Goal: Information Seeking & Learning: Check status

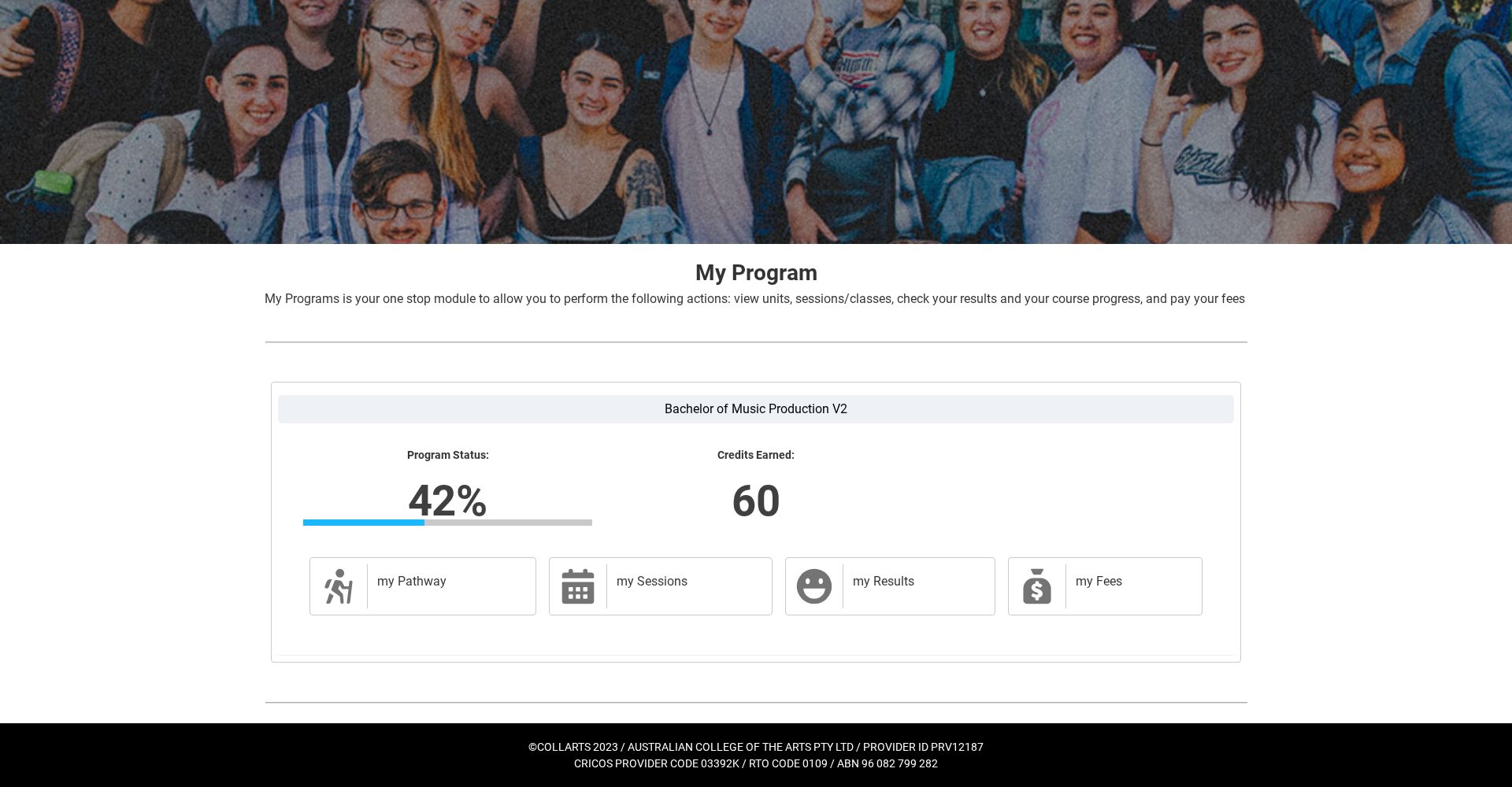
scroll to position [88, 0]
click at [645, 589] on h2 "my Sessions" at bounding box center [686, 581] width 140 height 16
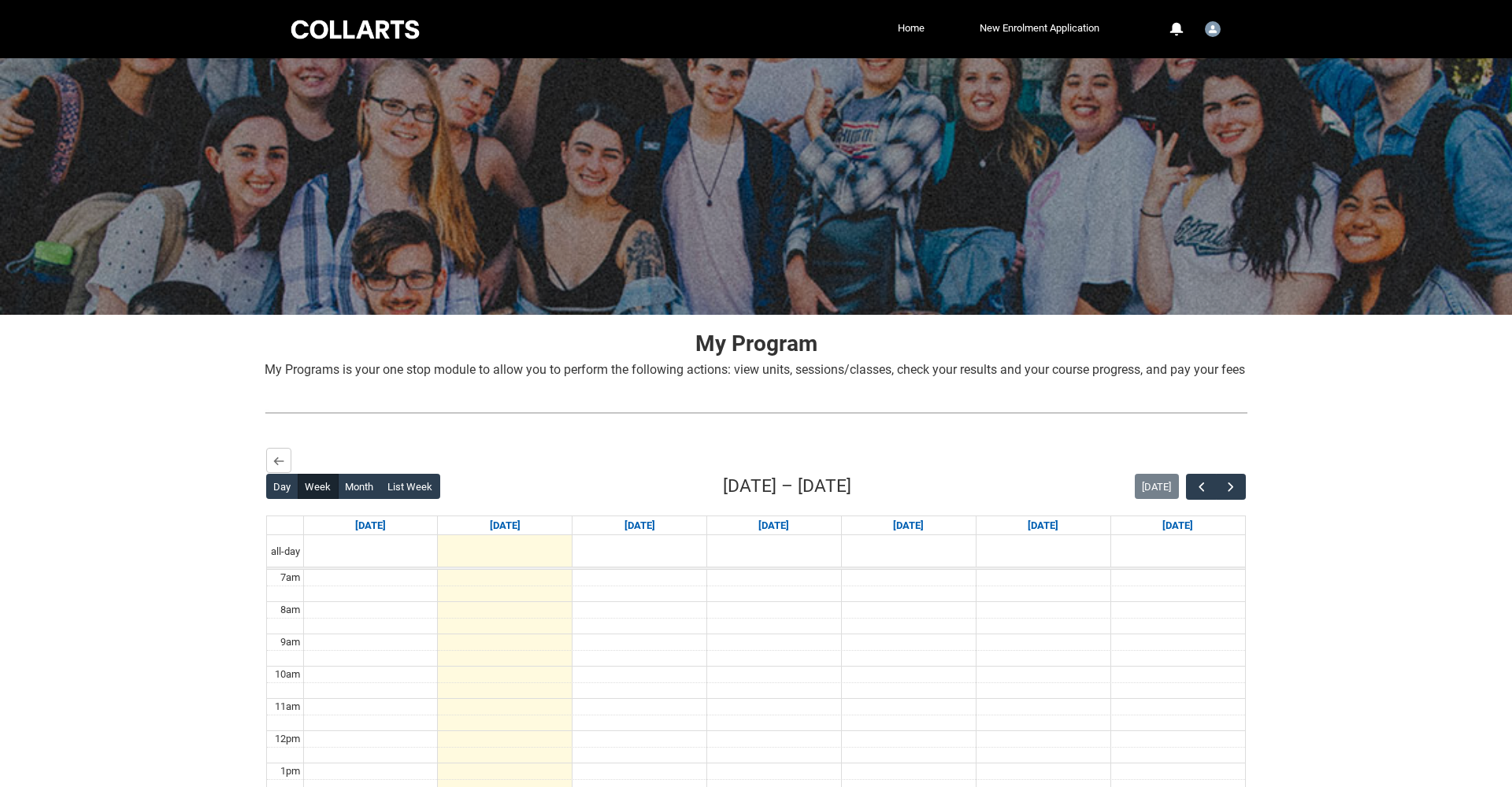
scroll to position [0, 0]
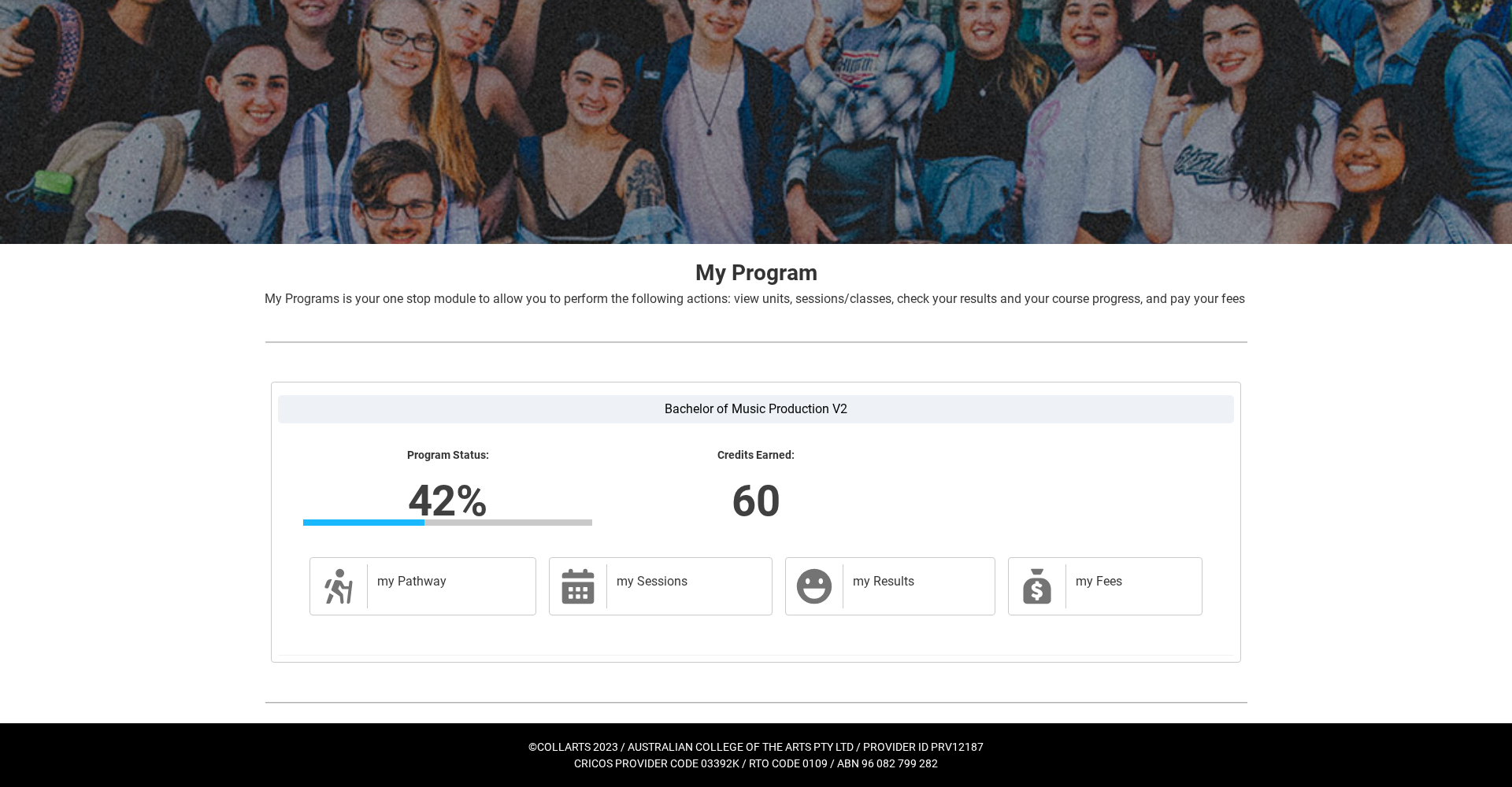
scroll to position [88, 0]
click at [914, 590] on h2 "my Results" at bounding box center [915, 581] width 126 height 16
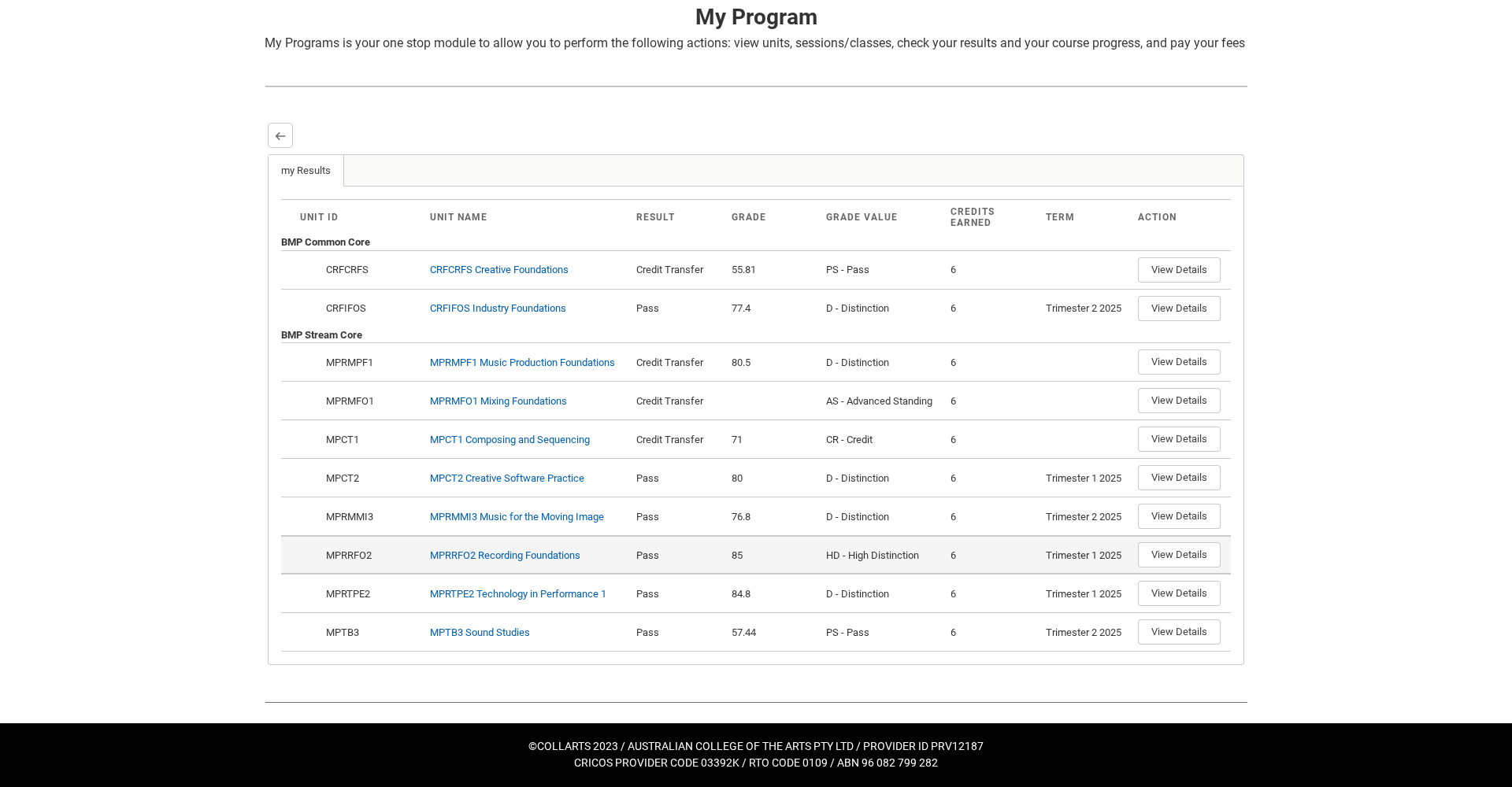
scroll to position [343, 0]
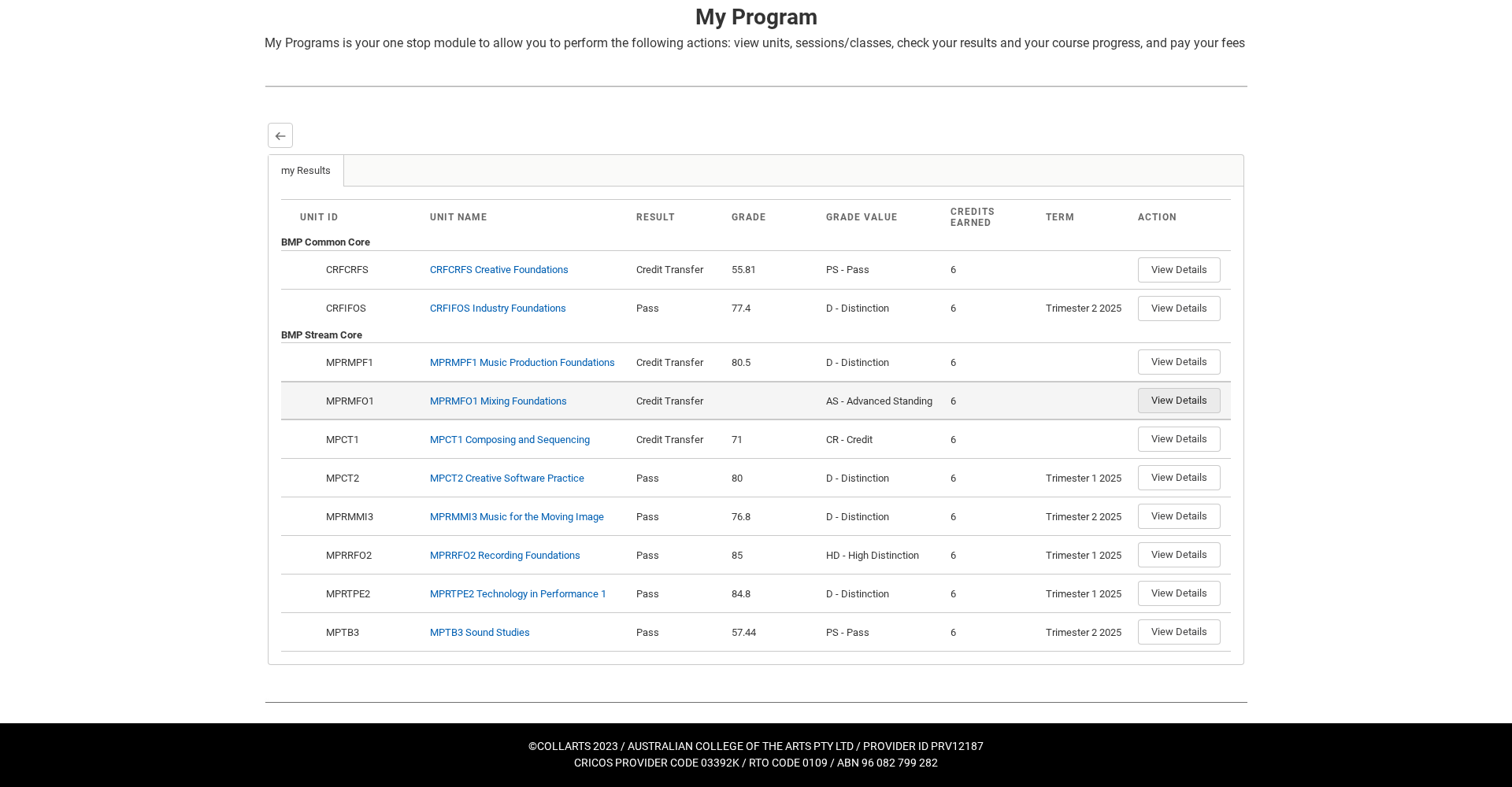
click at [1163, 406] on button "View Details" at bounding box center [1179, 401] width 83 height 25
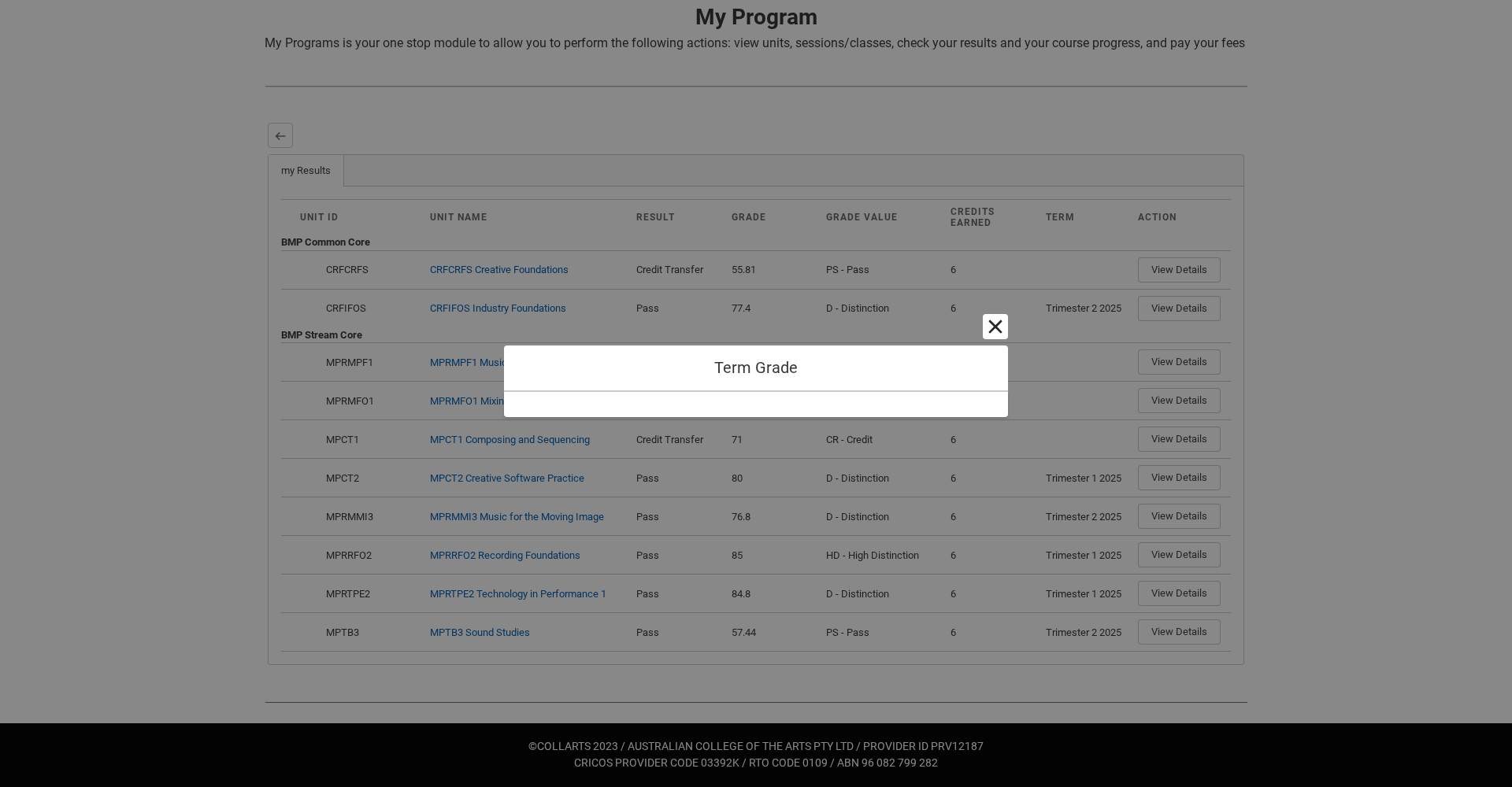
click at [994, 325] on button "Cancel and close" at bounding box center [996, 327] width 25 height 25
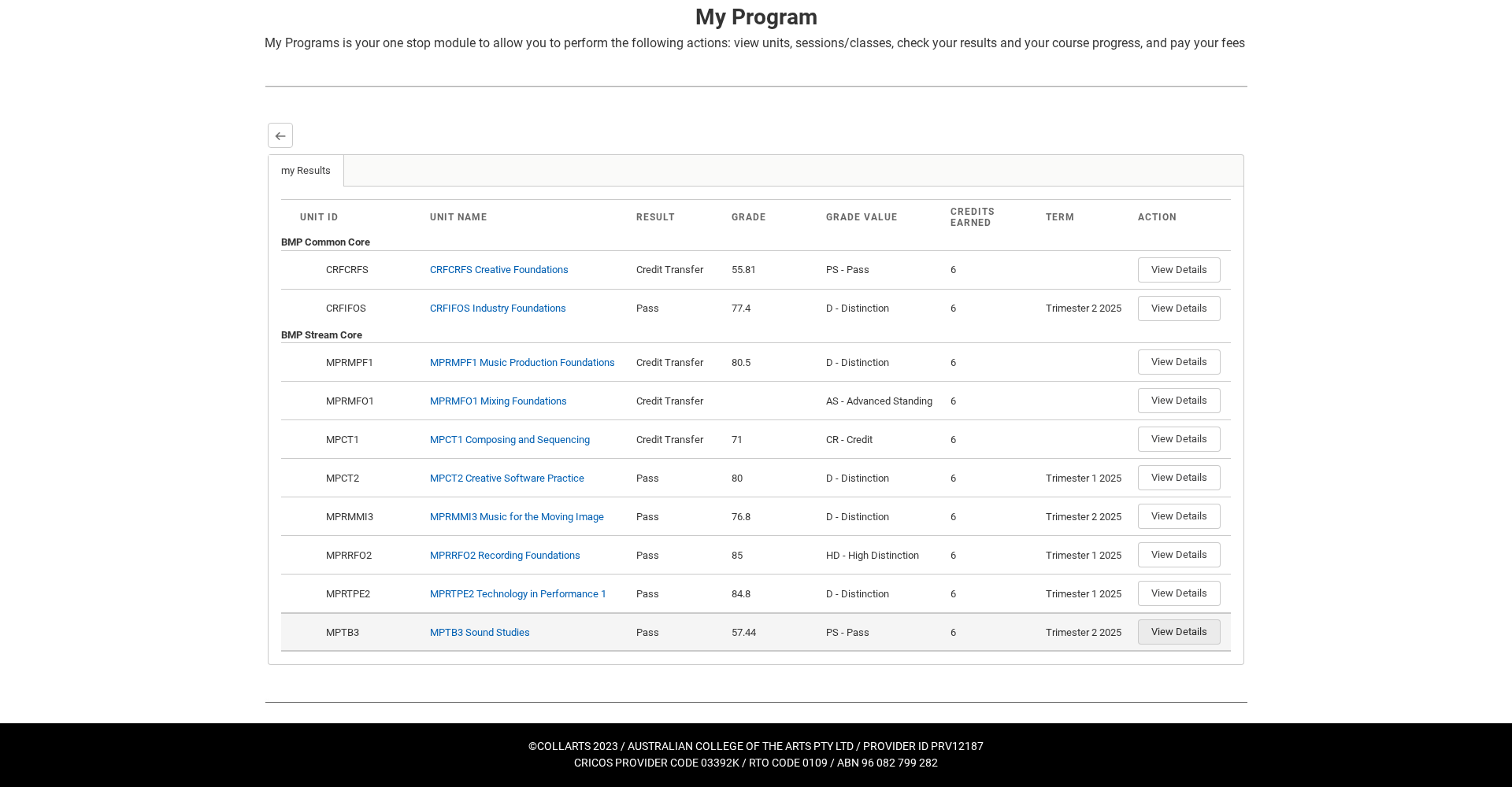
click at [1177, 631] on button "View Details" at bounding box center [1179, 632] width 83 height 25
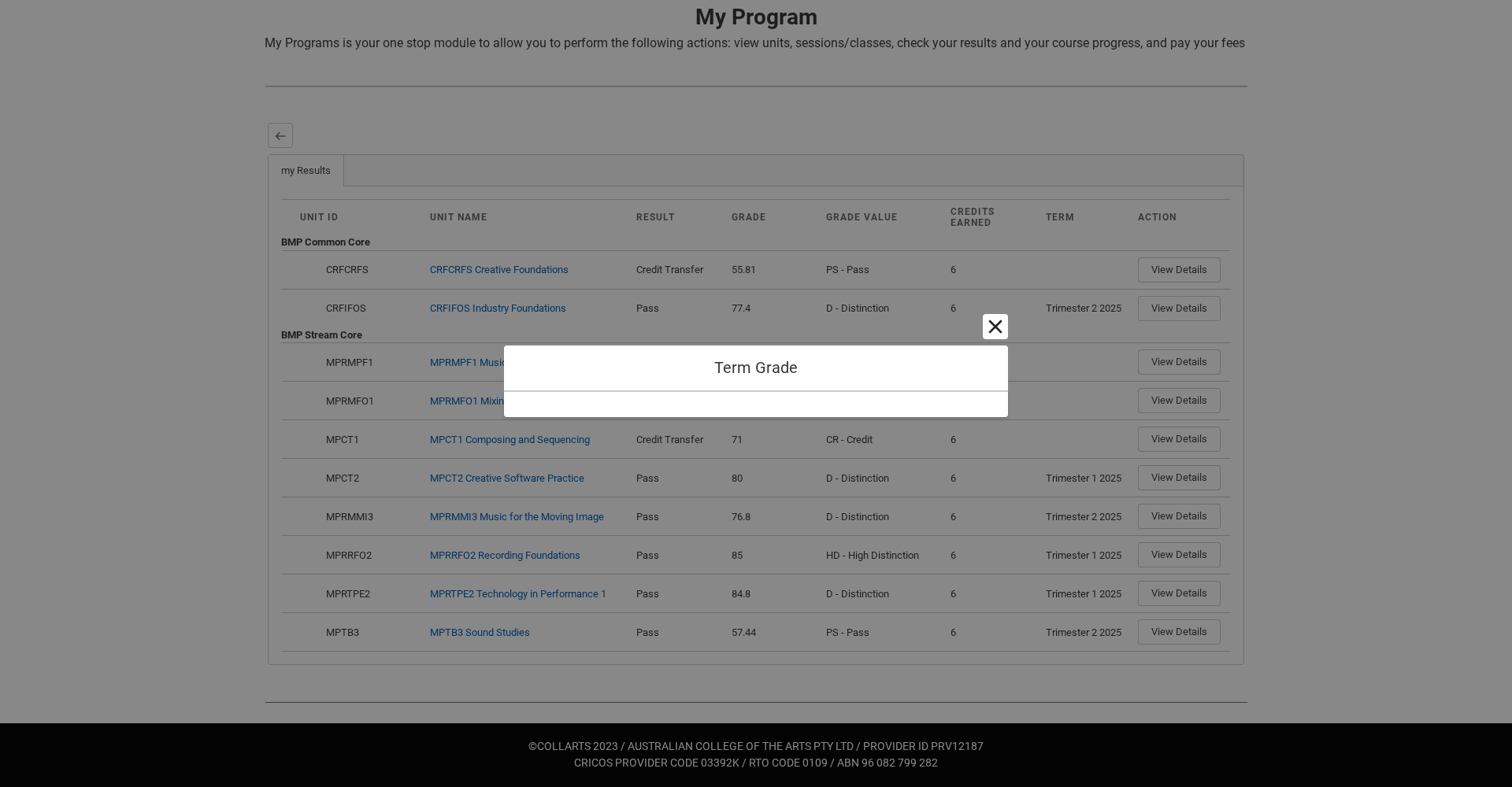
click at [997, 330] on button "Cancel and close" at bounding box center [996, 327] width 25 height 25
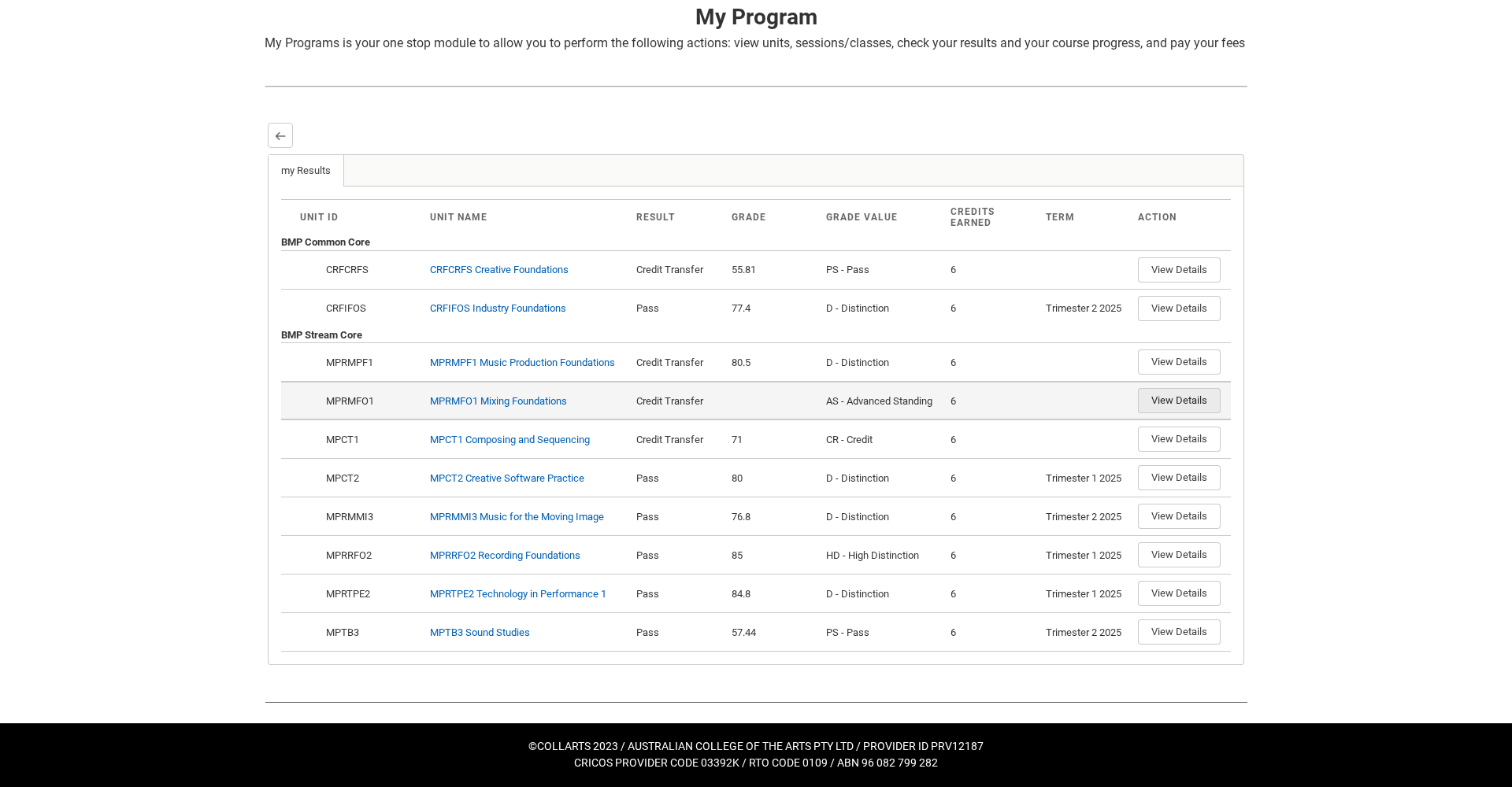
click at [1159, 400] on button "View Details" at bounding box center [1179, 401] width 83 height 25
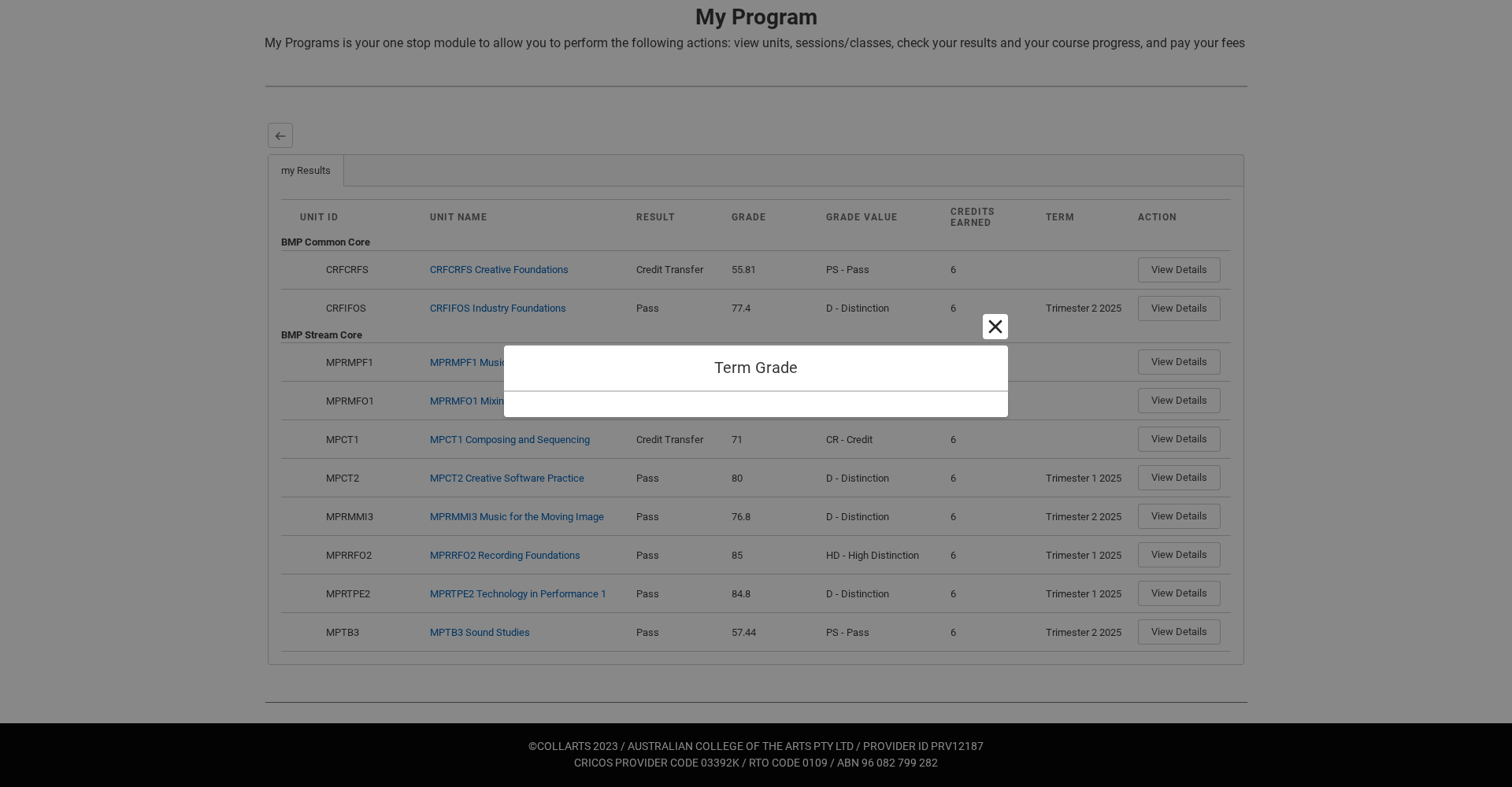
click at [997, 329] on button "Cancel and close" at bounding box center [996, 327] width 25 height 25
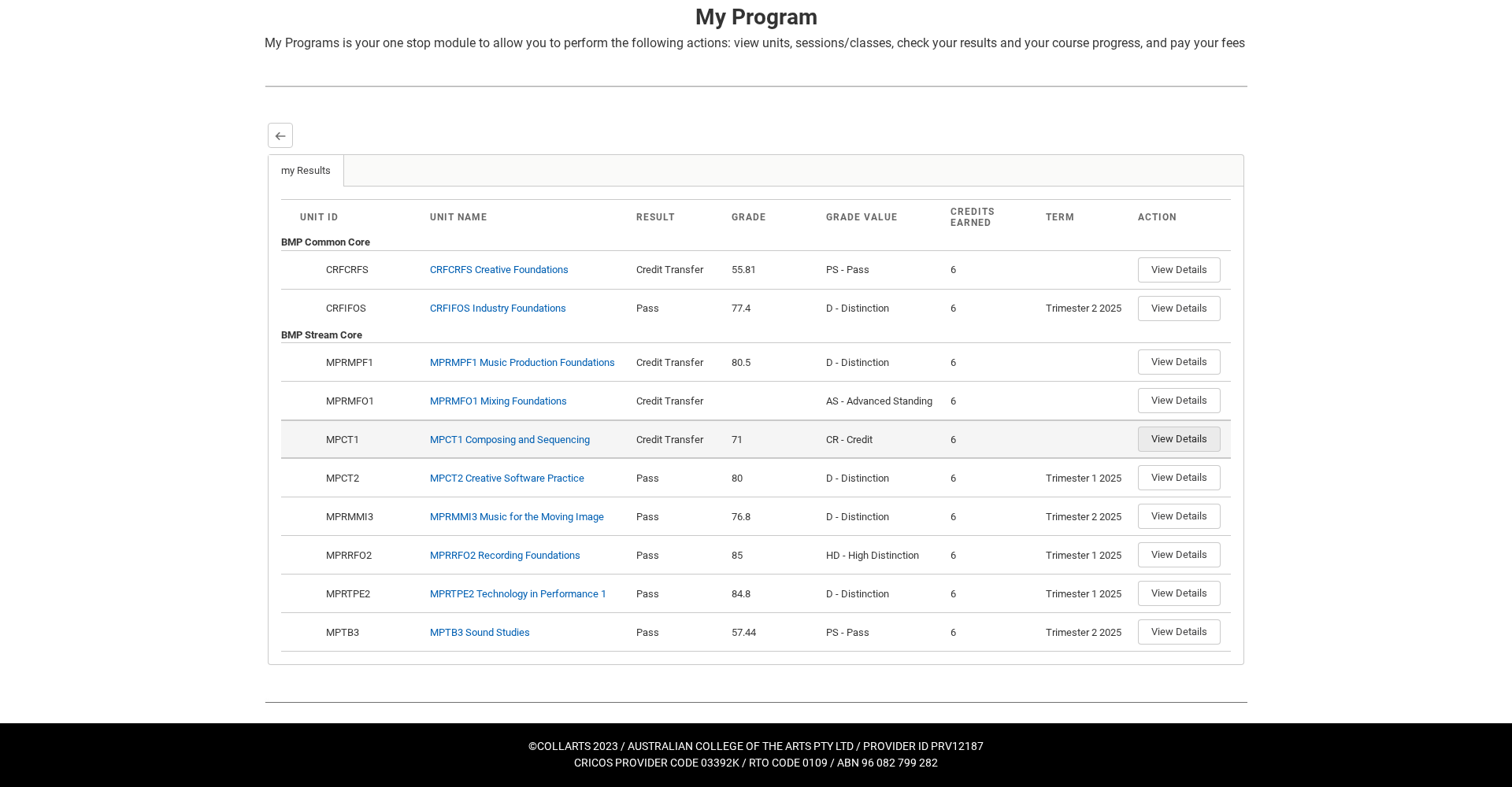
scroll to position [314, 0]
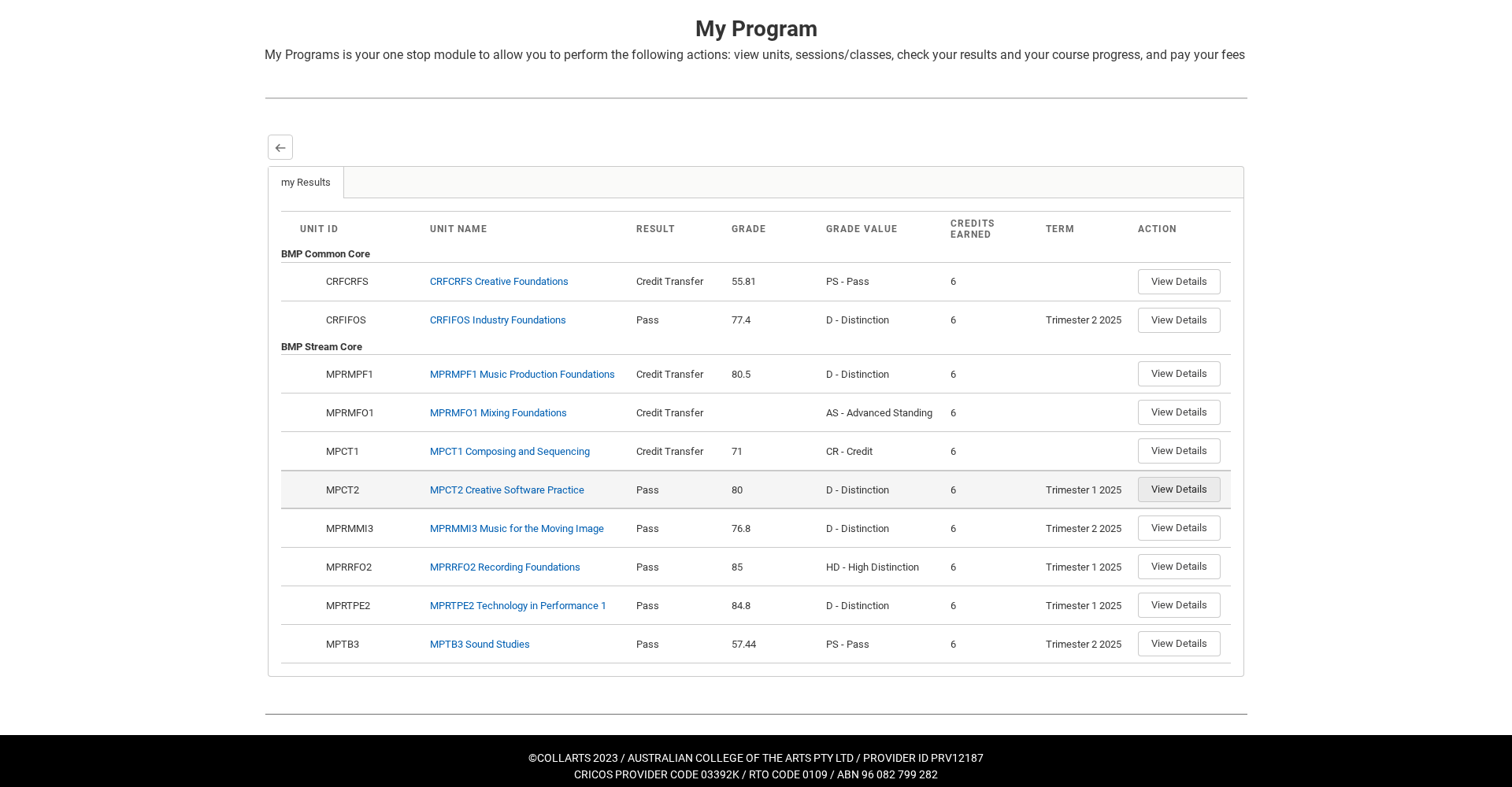
click at [1171, 502] on button "View Details" at bounding box center [1179, 489] width 83 height 25
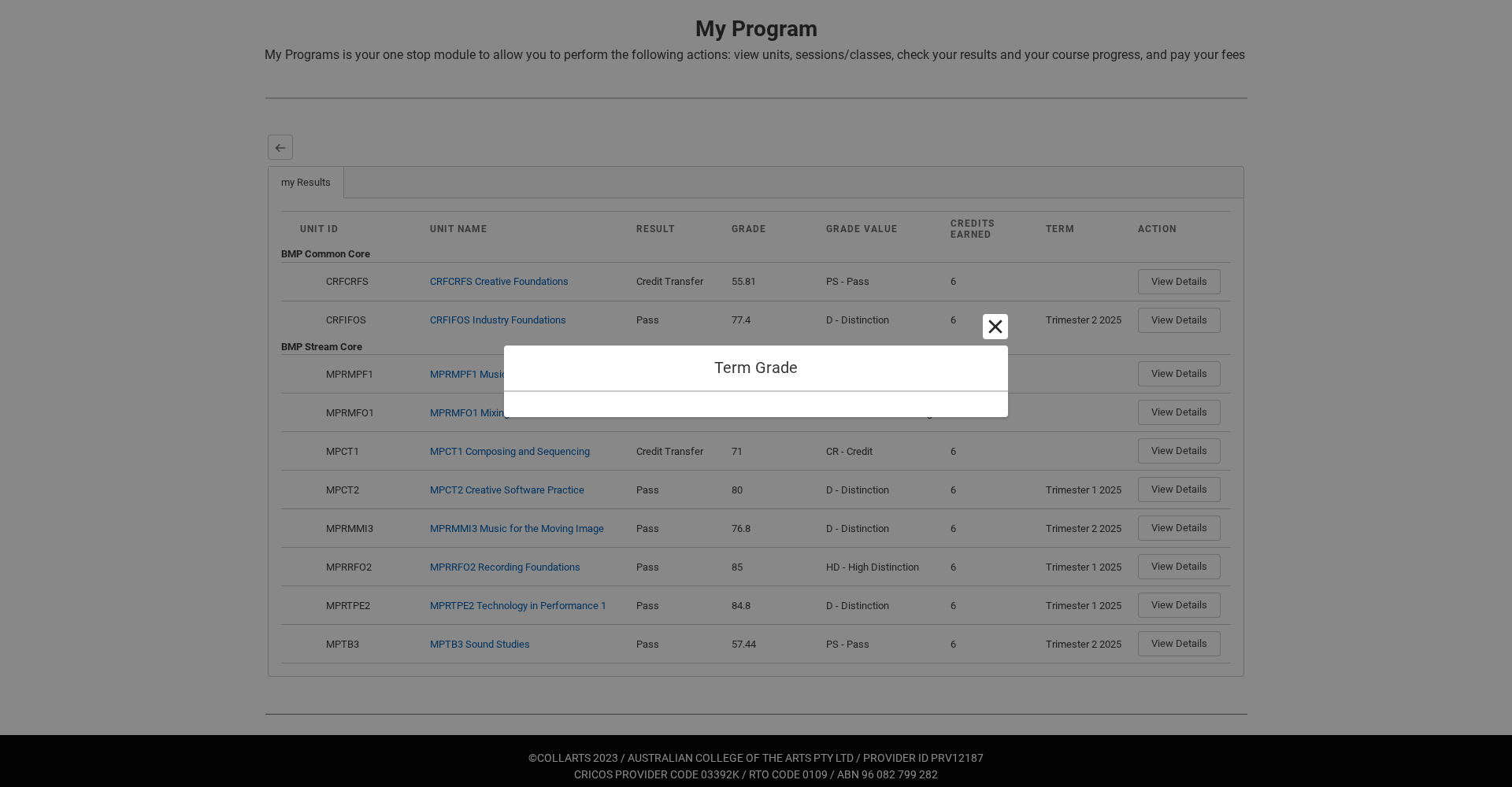
click at [997, 328] on button "Cancel and close" at bounding box center [996, 327] width 25 height 25
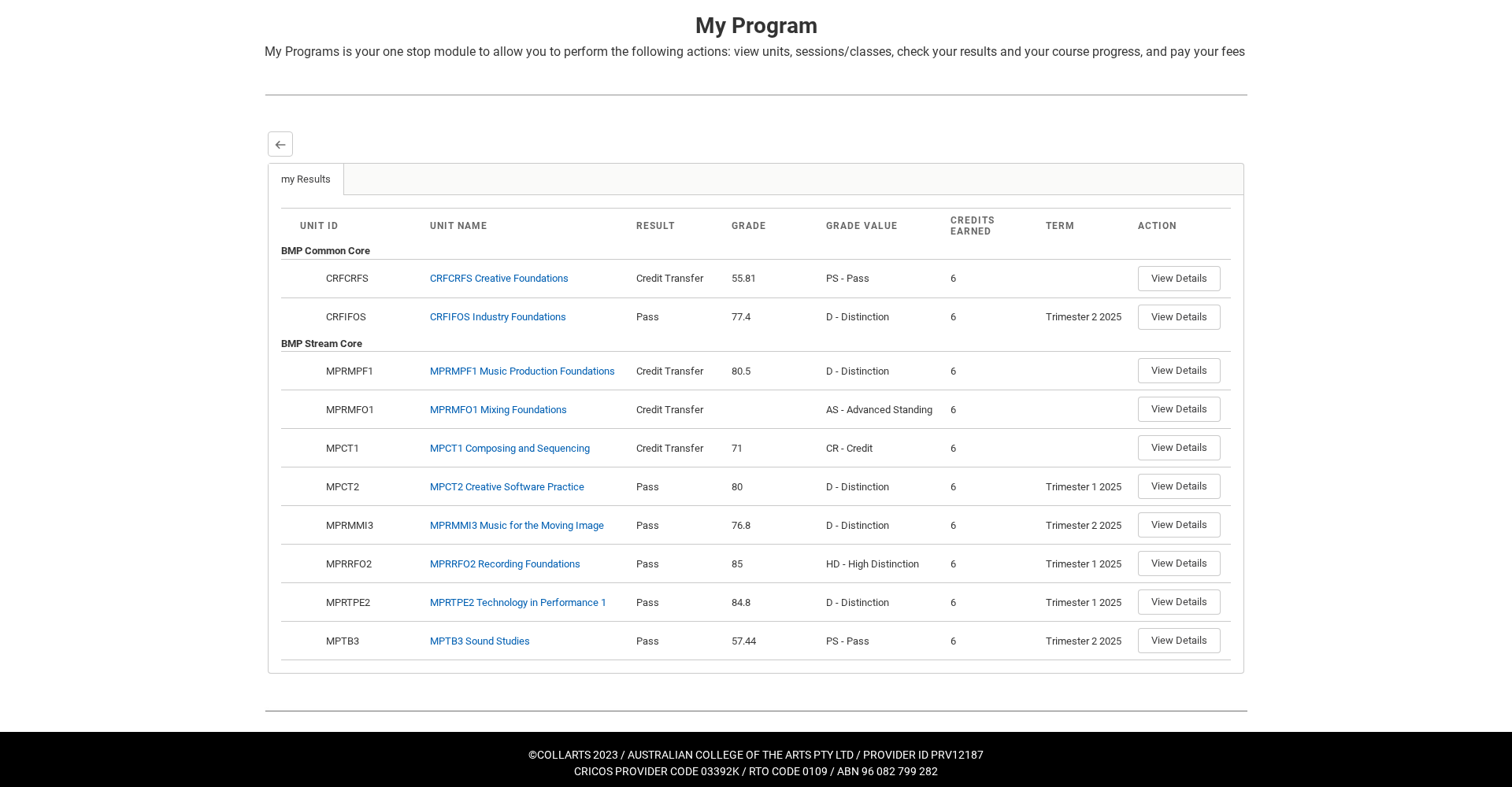
scroll to position [330, 0]
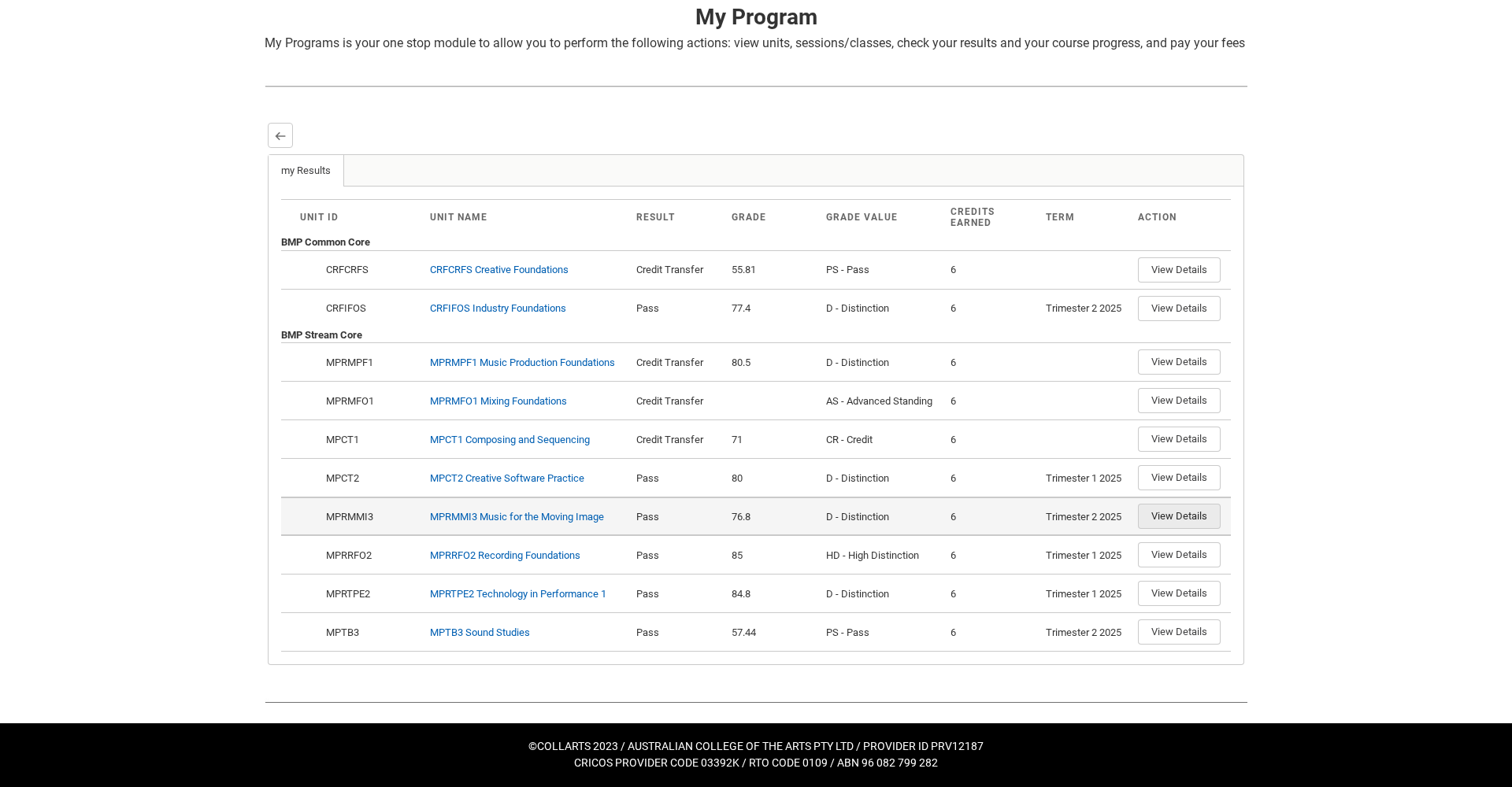
click at [1166, 528] on button "View Details" at bounding box center [1179, 516] width 83 height 25
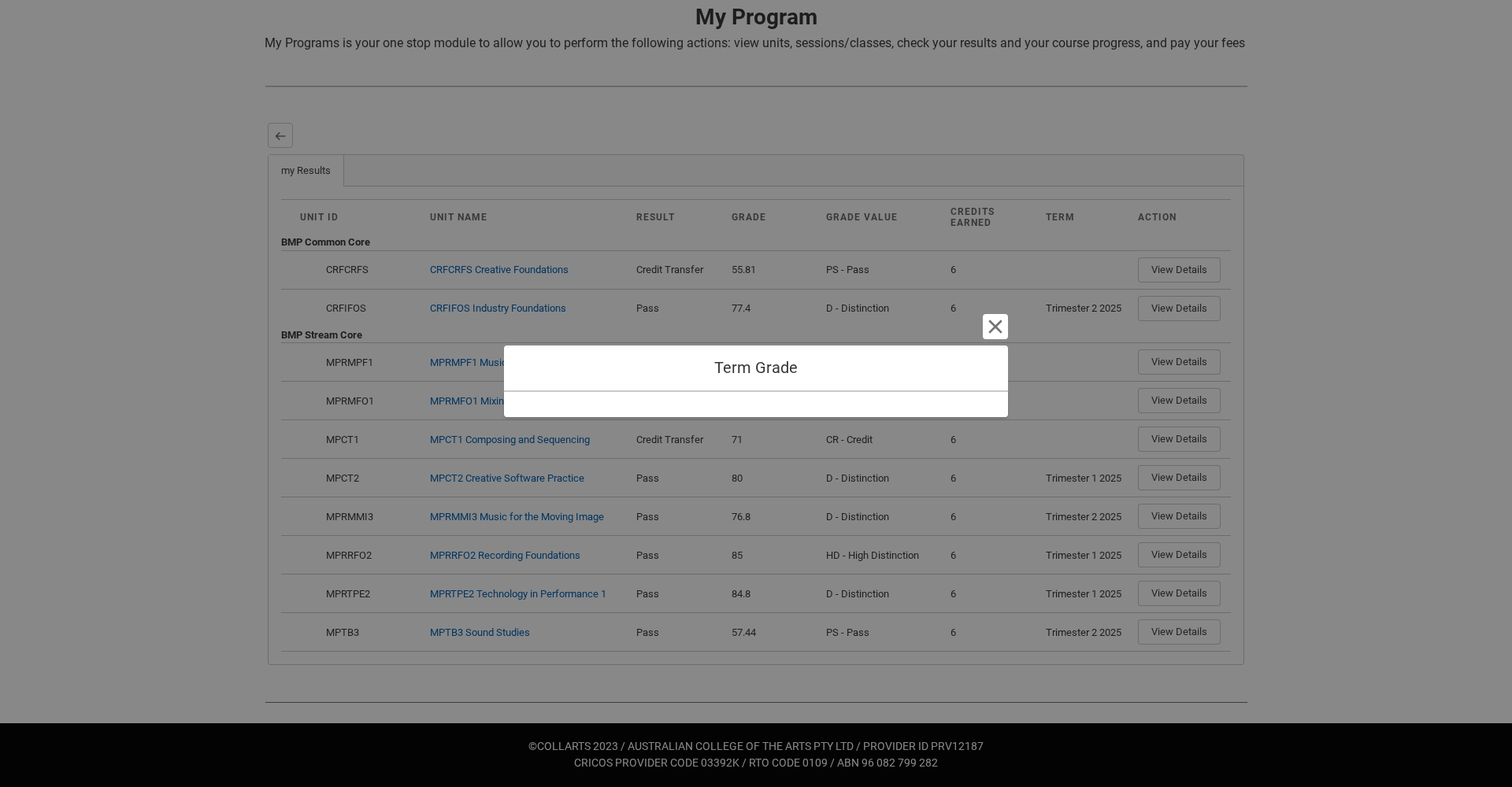
drag, startPoint x: 996, startPoint y: 330, endPoint x: 906, endPoint y: 355, distance: 93.4
click at [996, 330] on button "Cancel and close" at bounding box center [996, 327] width 25 height 25
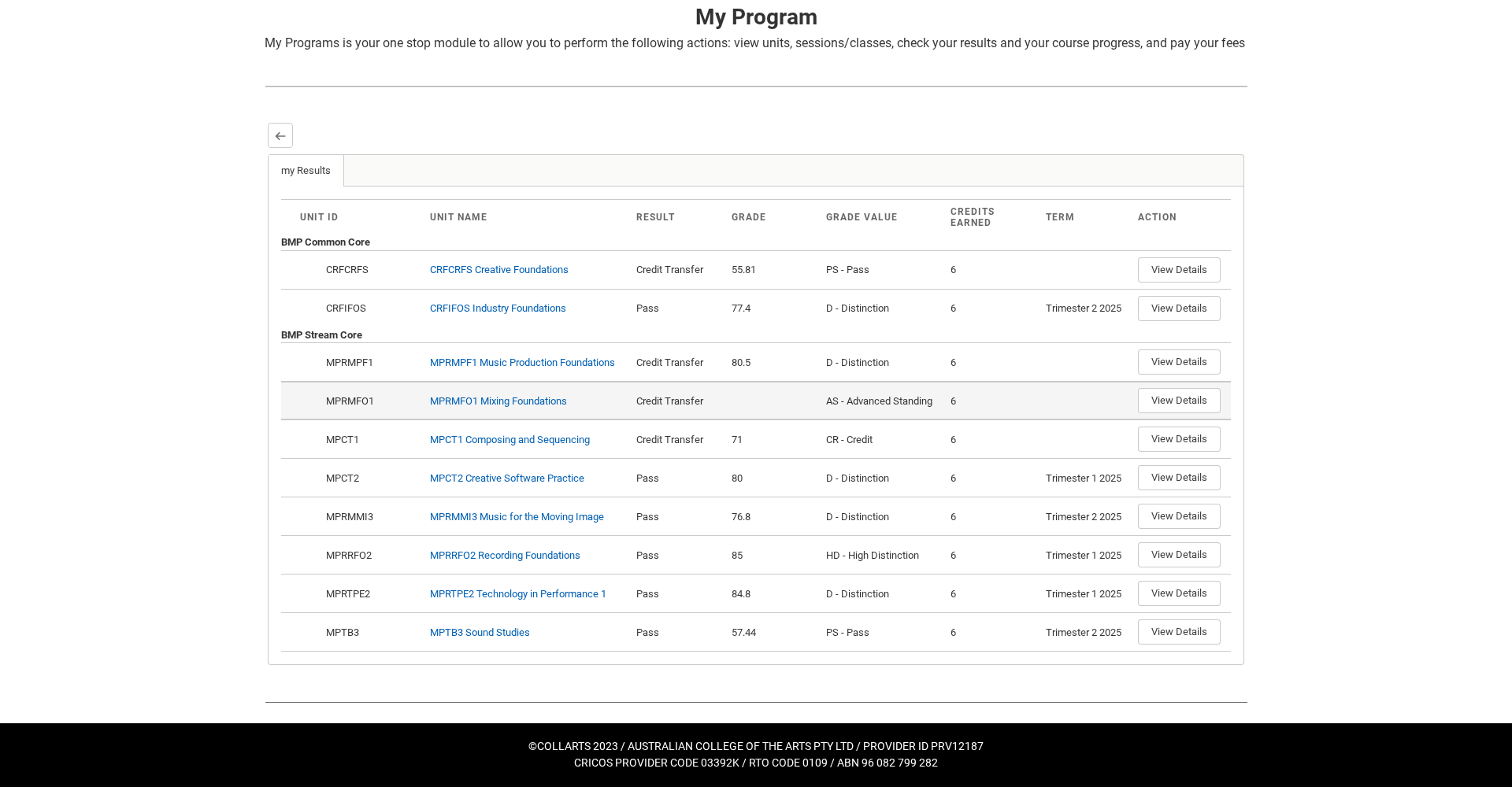
scroll to position [314, 0]
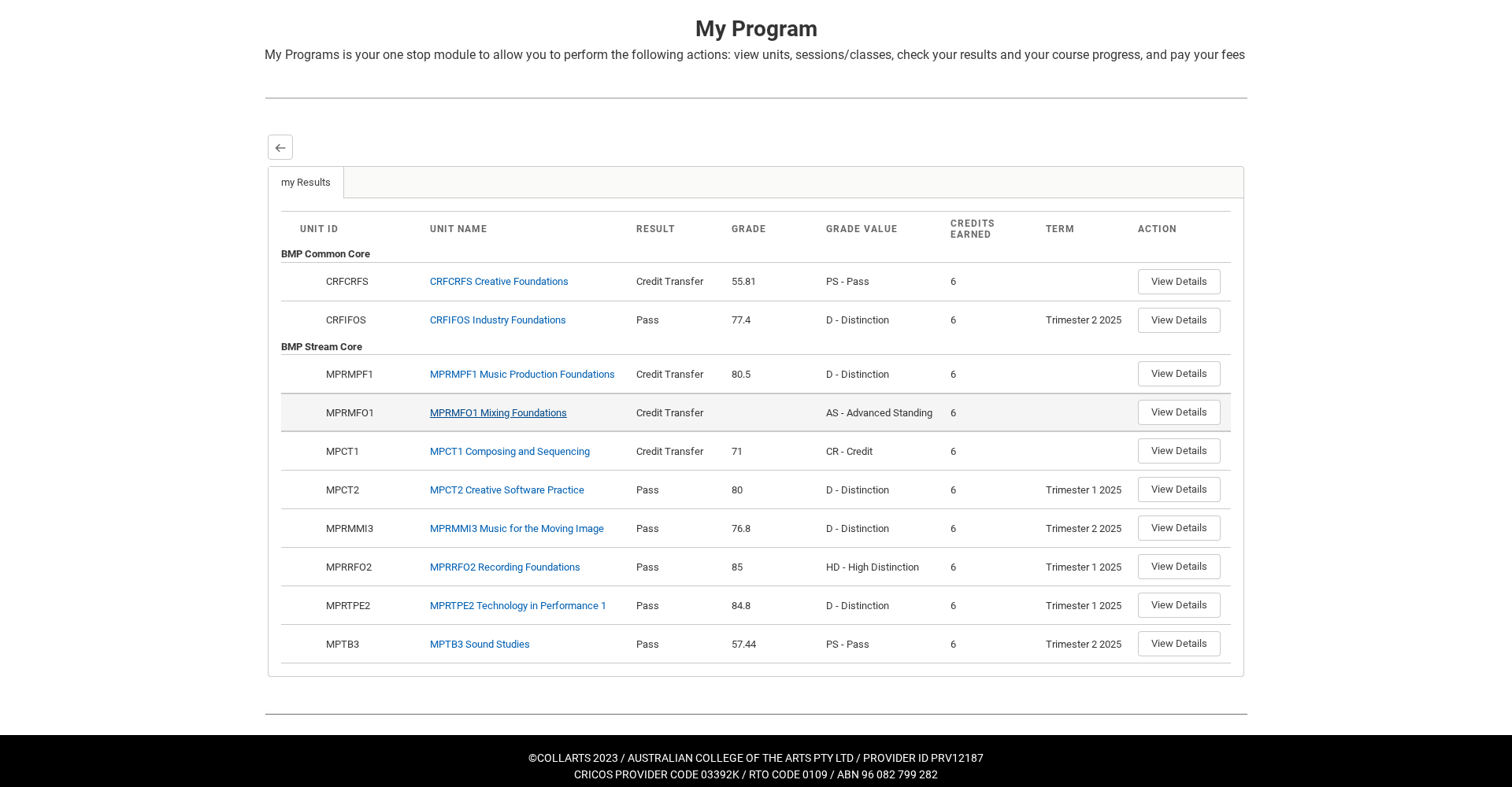
click at [505, 419] on link "MPRMFO1 Mixing Foundations" at bounding box center [499, 413] width 137 height 12
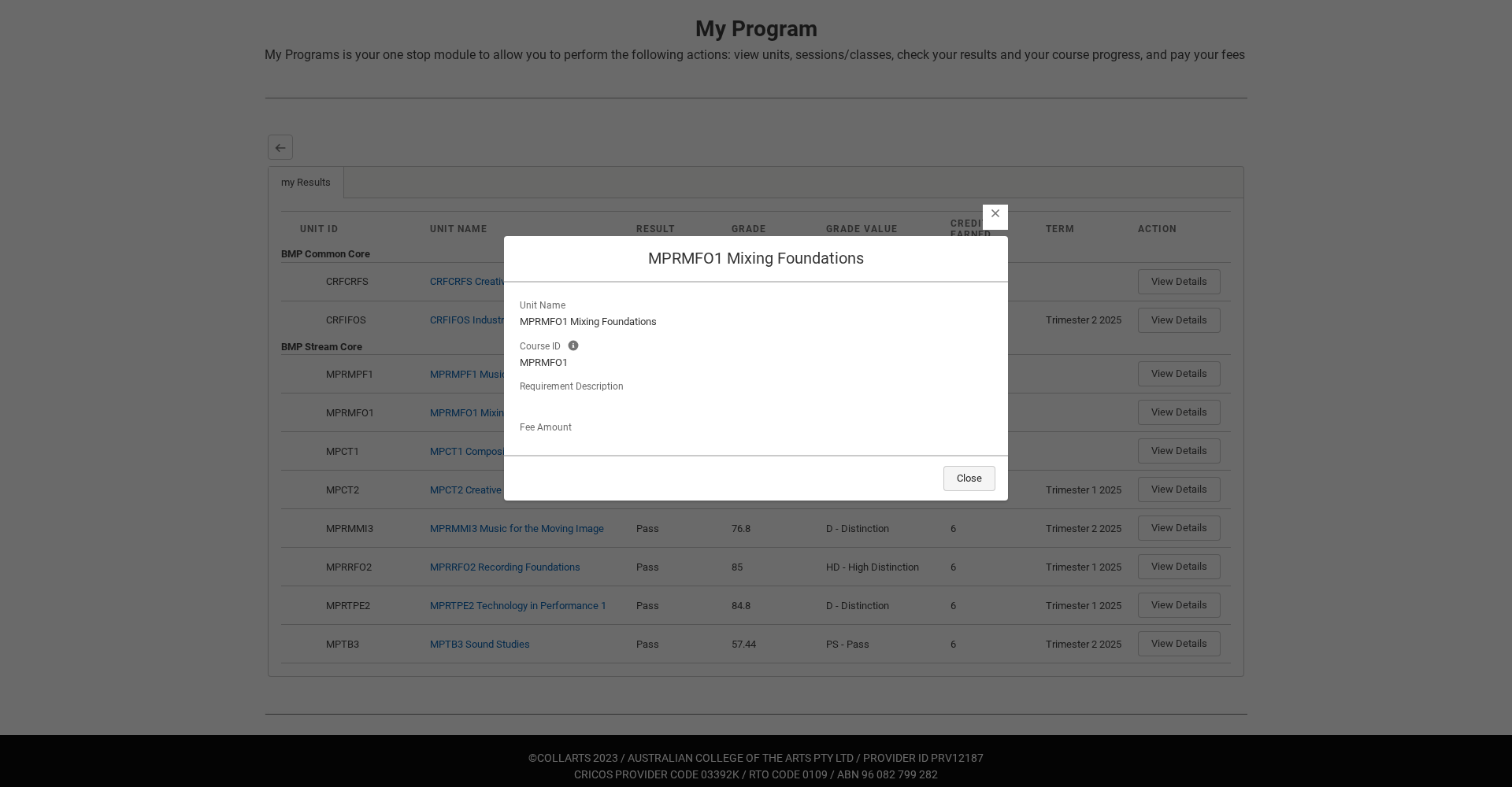
click at [968, 476] on button "Close" at bounding box center [969, 478] width 52 height 25
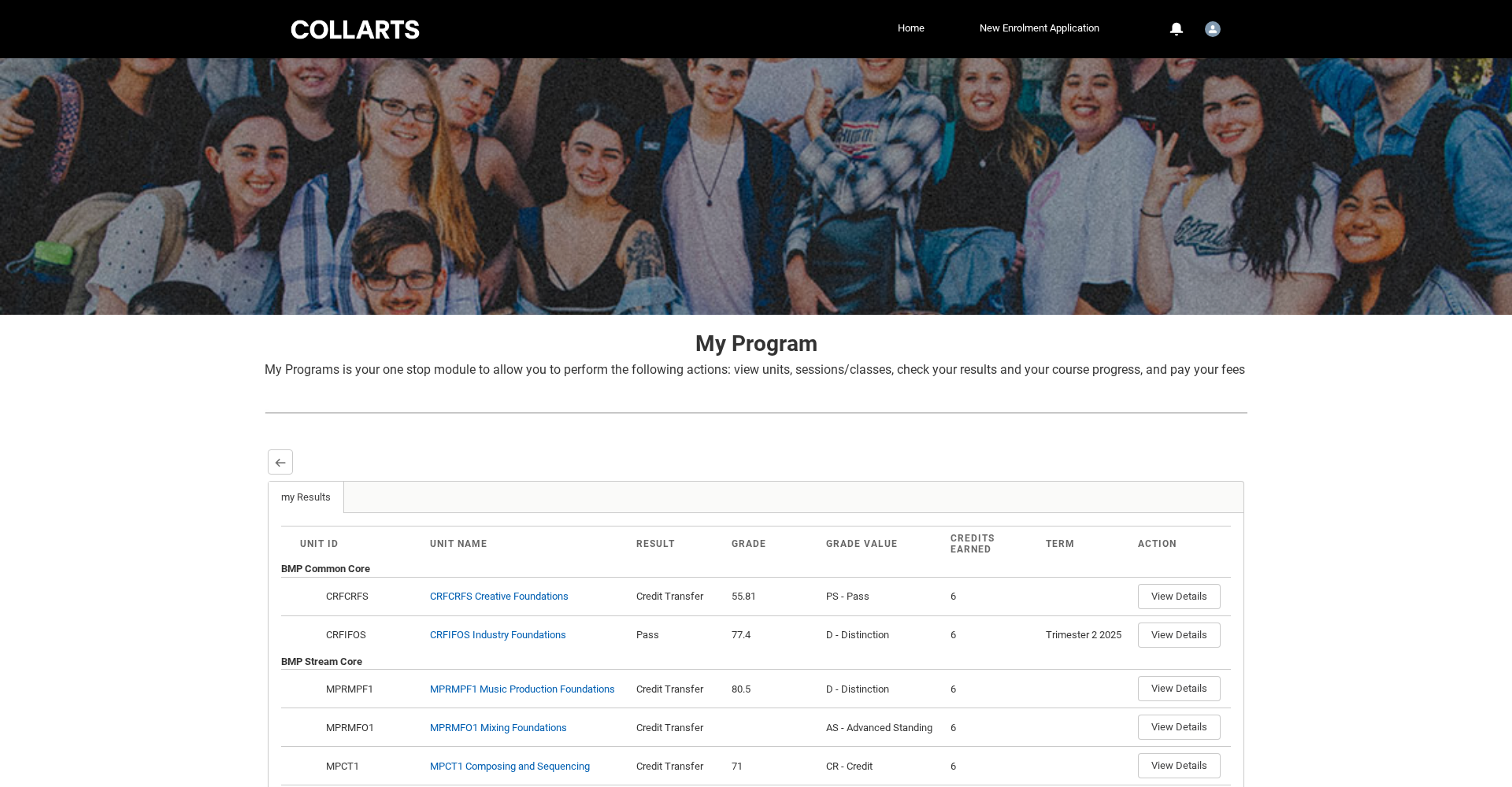
scroll to position [0, 0]
